Goal: Find specific page/section: Find specific page/section

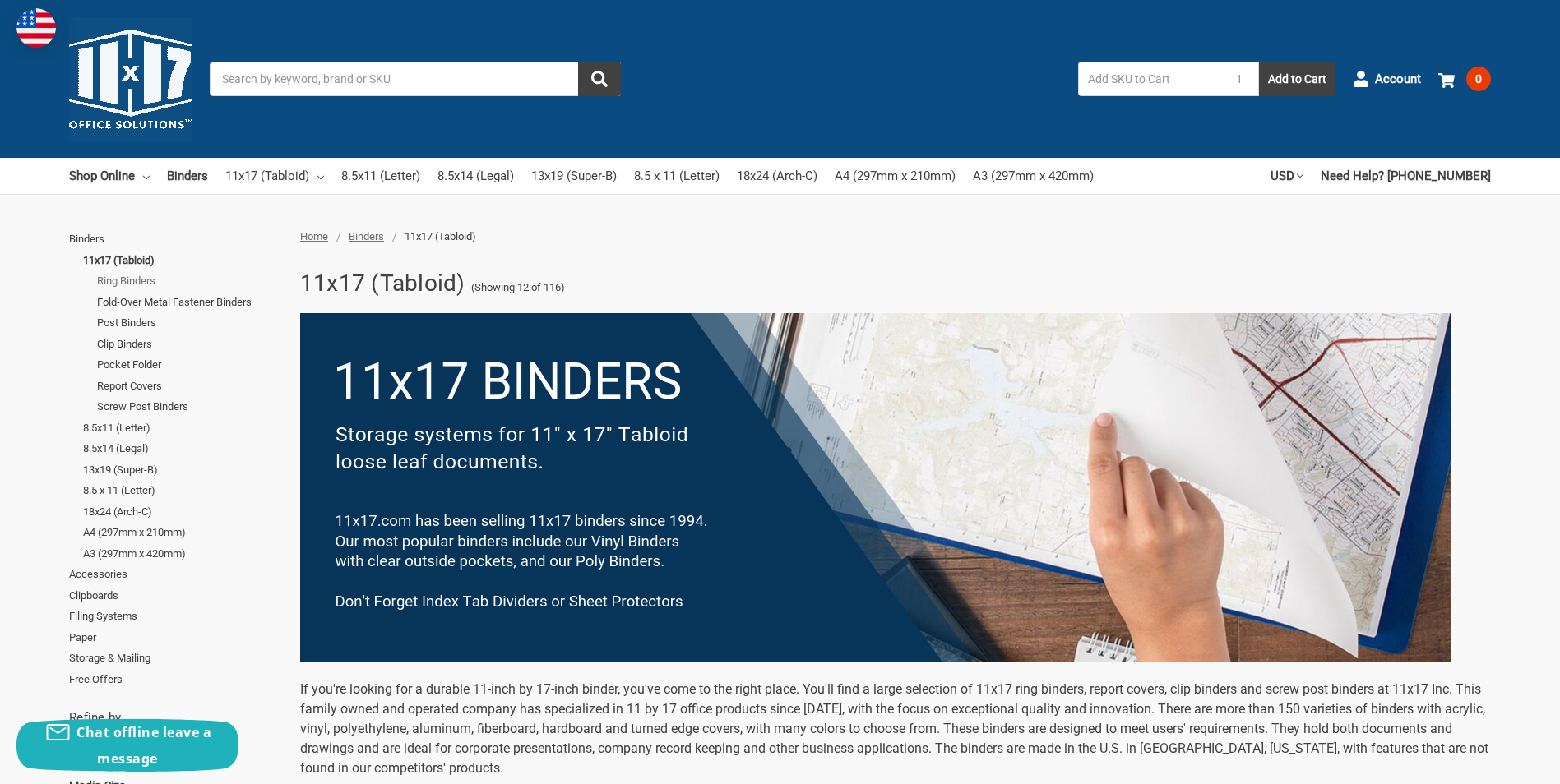
click at [127, 280] on link "Ring Binders" at bounding box center [190, 281] width 185 height 21
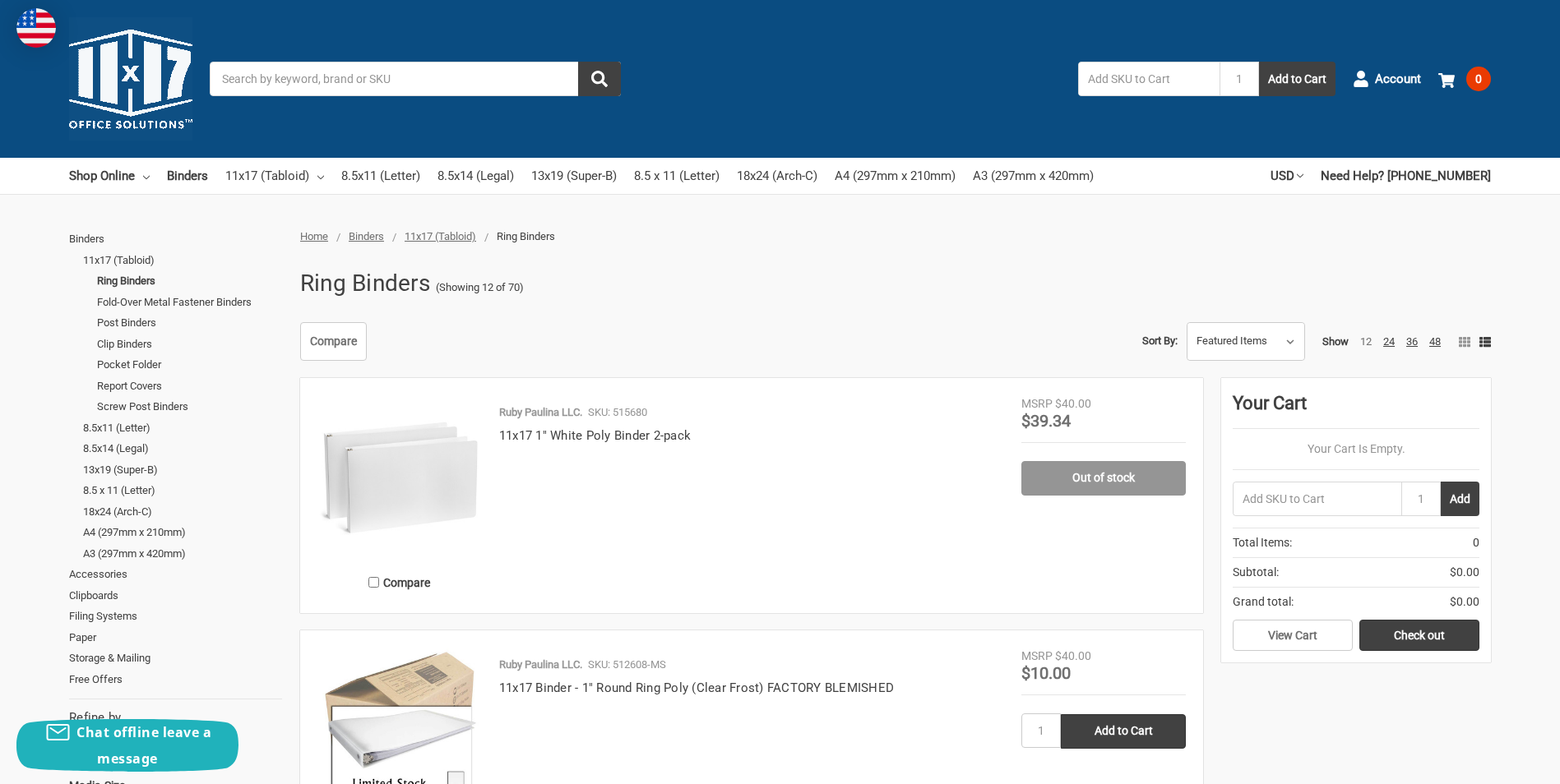
click at [357, 81] on input "Search" at bounding box center [415, 79] width 411 height 34
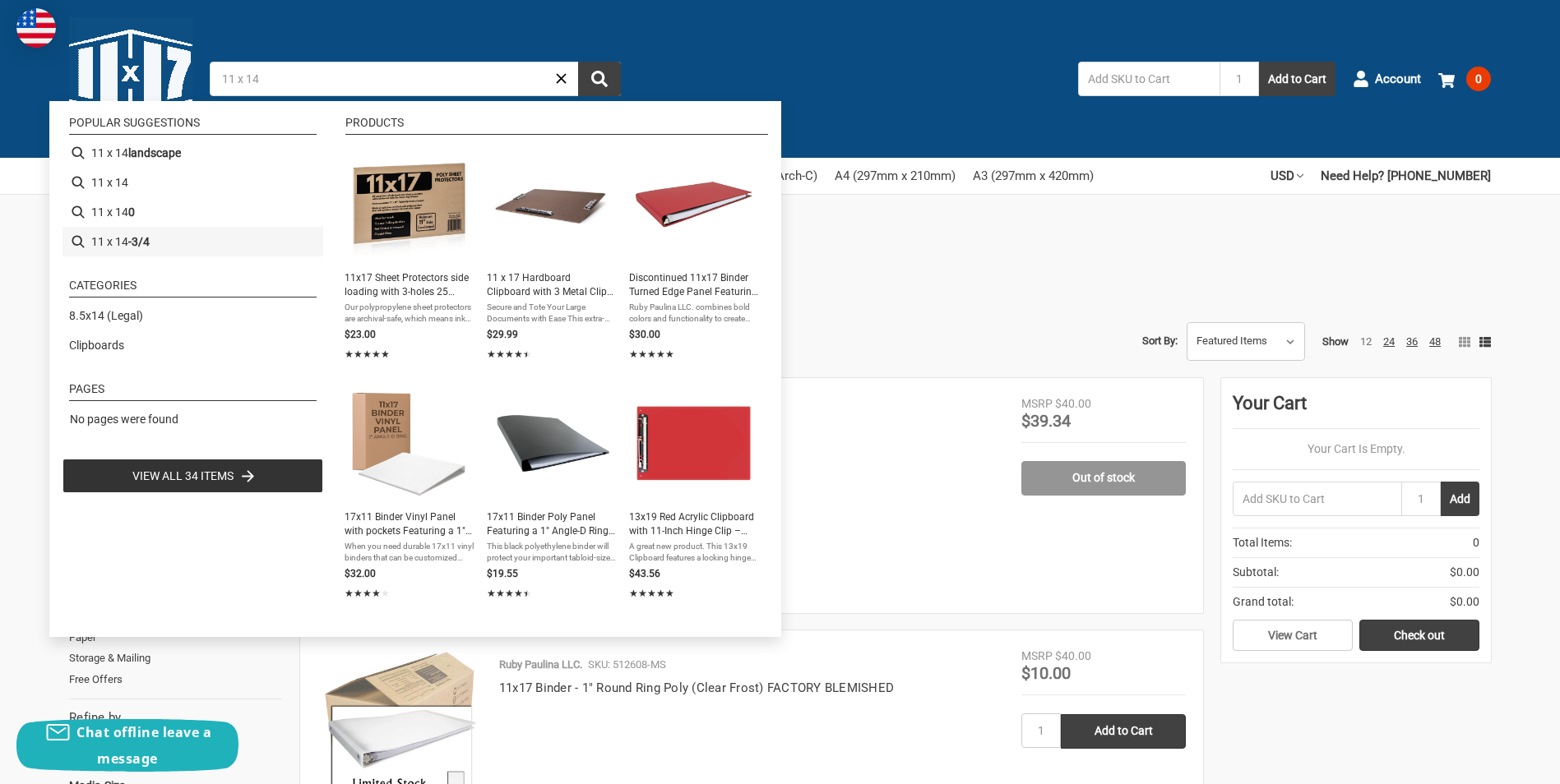
click at [140, 240] on b "-3/4" at bounding box center [139, 242] width 21 height 17
type input "11 x 14-3/4"
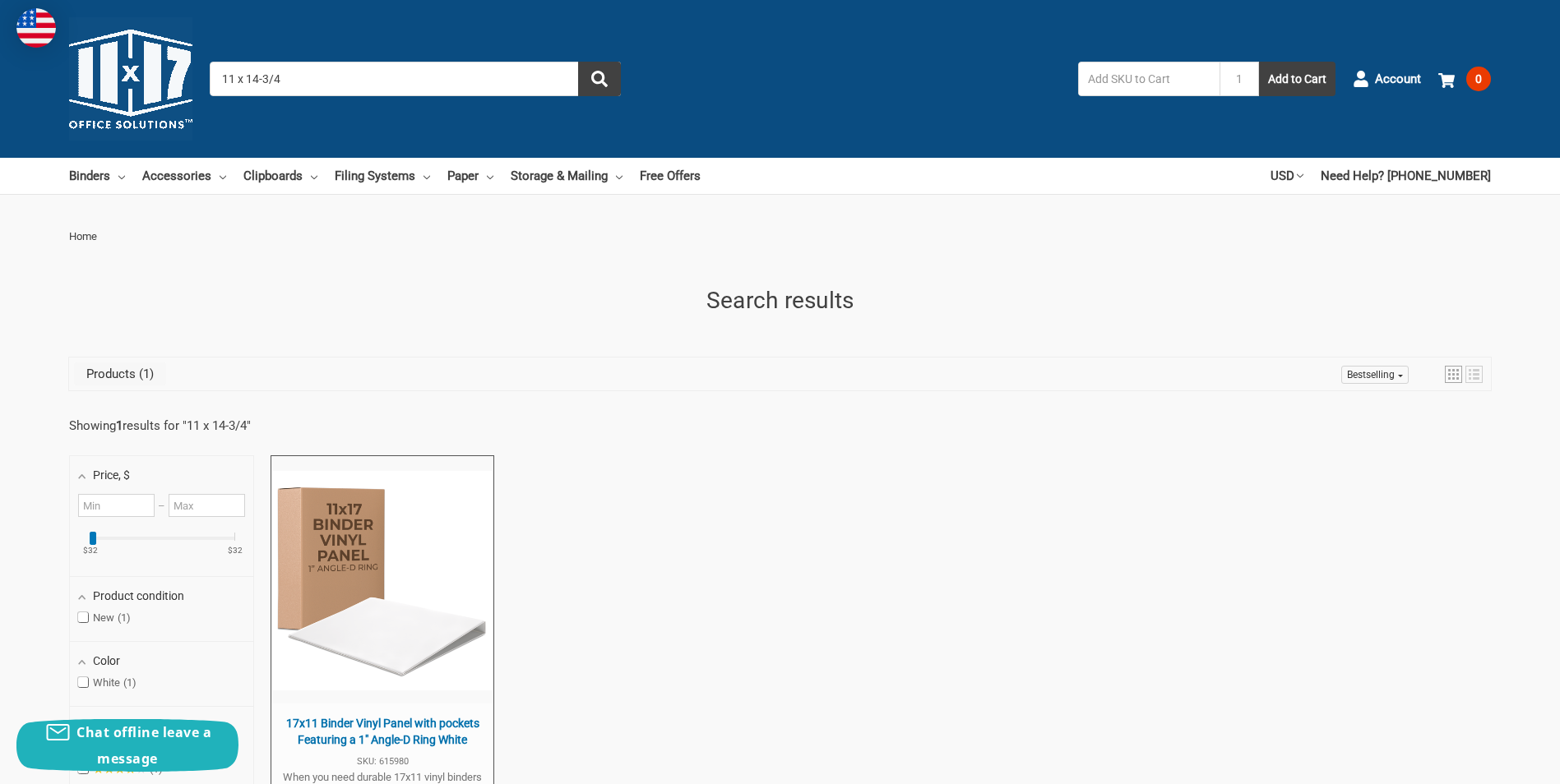
click at [328, 74] on input "11 x 14-3/4" at bounding box center [415, 79] width 411 height 34
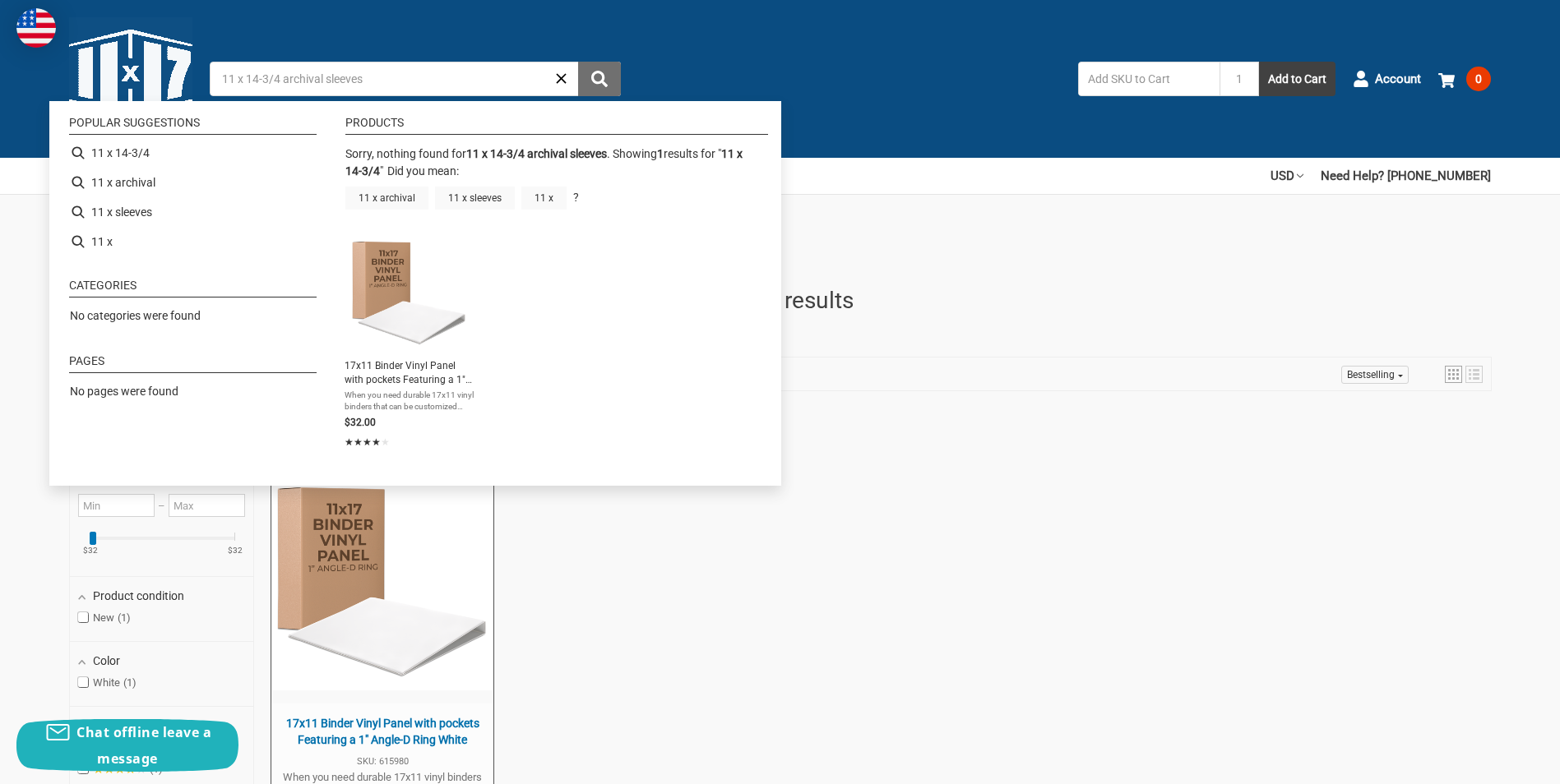
click at [597, 83] on use "submit" at bounding box center [599, 78] width 16 height 16
type input "11 x 14-3/4"
